Goal: Transaction & Acquisition: Download file/media

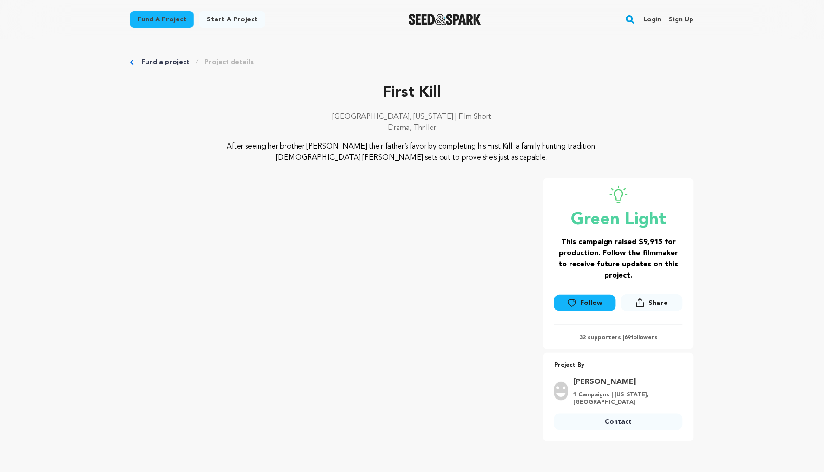
click at [653, 19] on link "Login" at bounding box center [653, 19] width 18 height 15
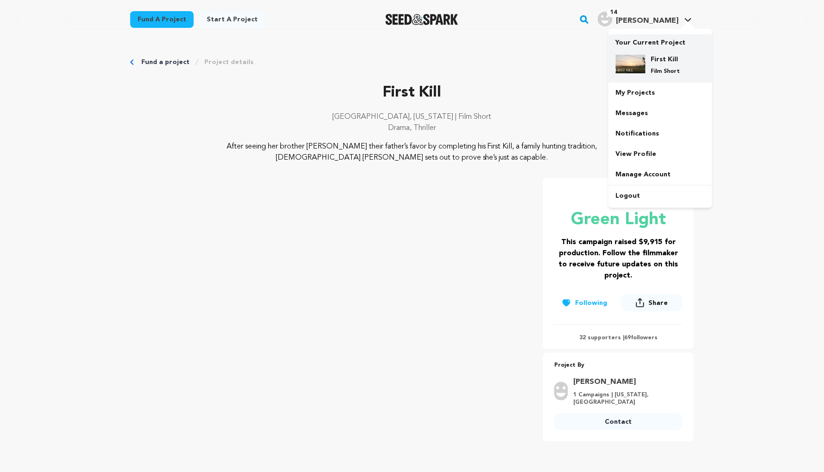
click at [648, 51] on div "First Kill Film Short" at bounding box center [660, 64] width 89 height 35
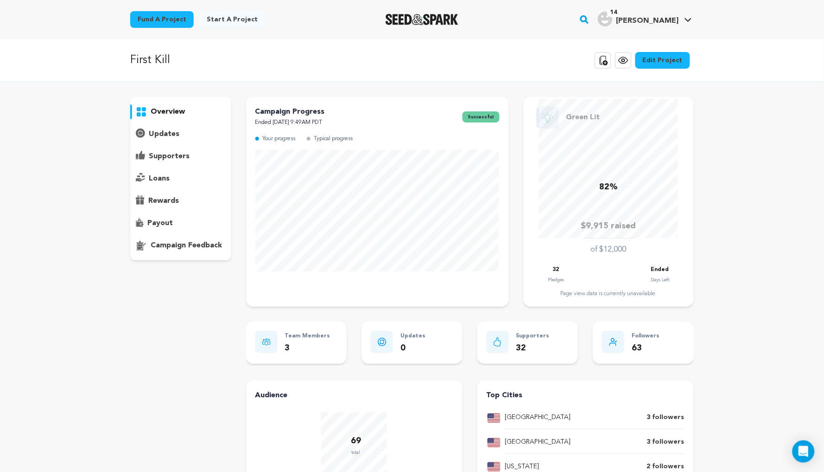
click at [168, 200] on p "rewards" at bounding box center [163, 200] width 31 height 11
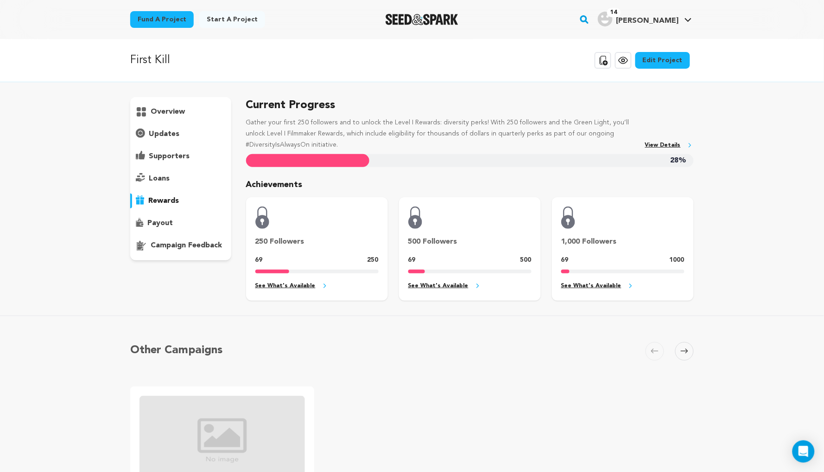
click at [172, 161] on p "supporters" at bounding box center [169, 156] width 41 height 11
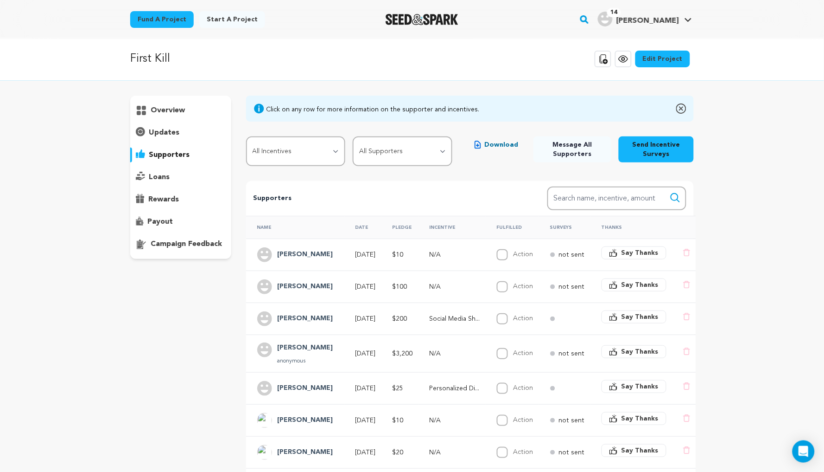
scroll to position [1, 0]
click at [487, 144] on button "Download" at bounding box center [496, 144] width 59 height 17
